Goal: Task Accomplishment & Management: Manage account settings

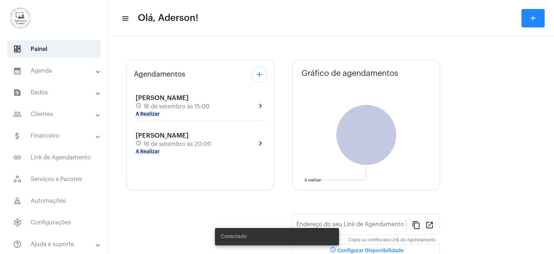
type input "[URL][DOMAIN_NAME]"
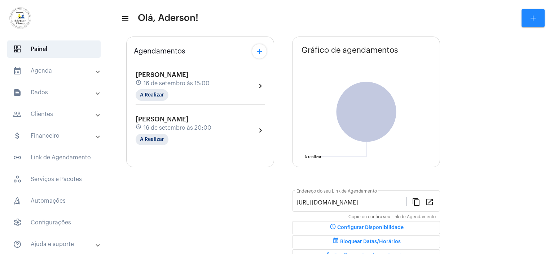
scroll to position [78, 0]
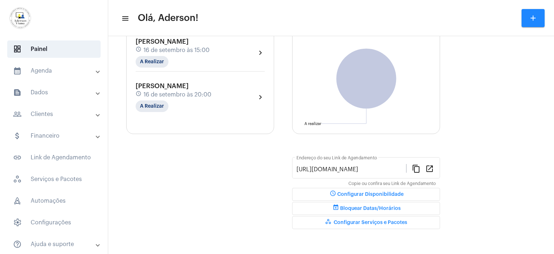
click at [377, 222] on span "workspaces_outlined Configurar Serviços e Pacotes" at bounding box center [366, 222] width 82 height 5
click at [377, 222] on mat-sidenav-content "menu Olá, [PERSON_NAME]! add Dia Semana Mês Escolher Agendamentos add [PERSON_N…" at bounding box center [331, 127] width 446 height 254
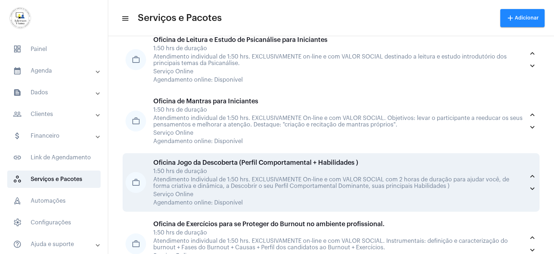
scroll to position [686, 0]
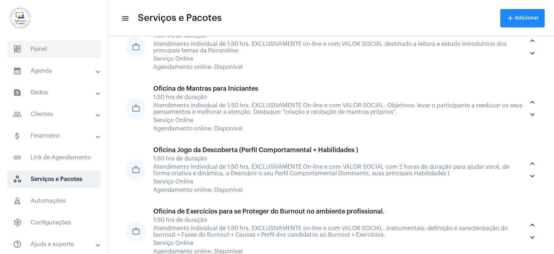
click at [43, 49] on span "dashboard Painel" at bounding box center [53, 48] width 93 height 17
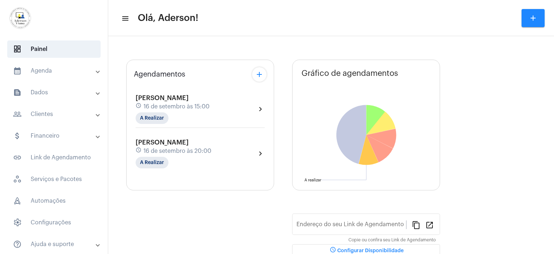
type input "[URL][DOMAIN_NAME]"
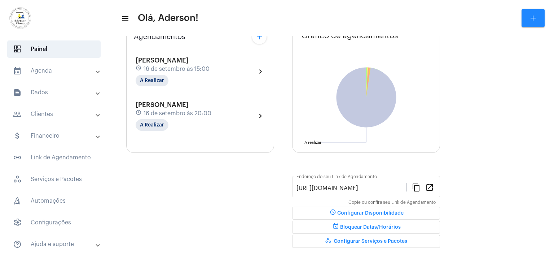
scroll to position [78, 0]
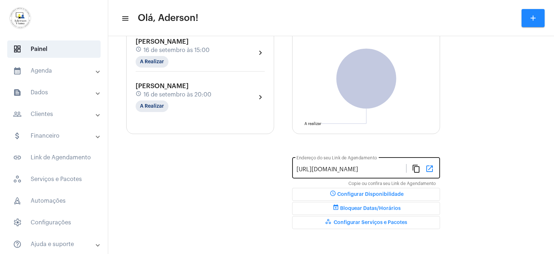
click at [432, 169] on mat-icon "open_in_new" at bounding box center [430, 168] width 9 height 9
